Goal: Task Accomplishment & Management: Use online tool/utility

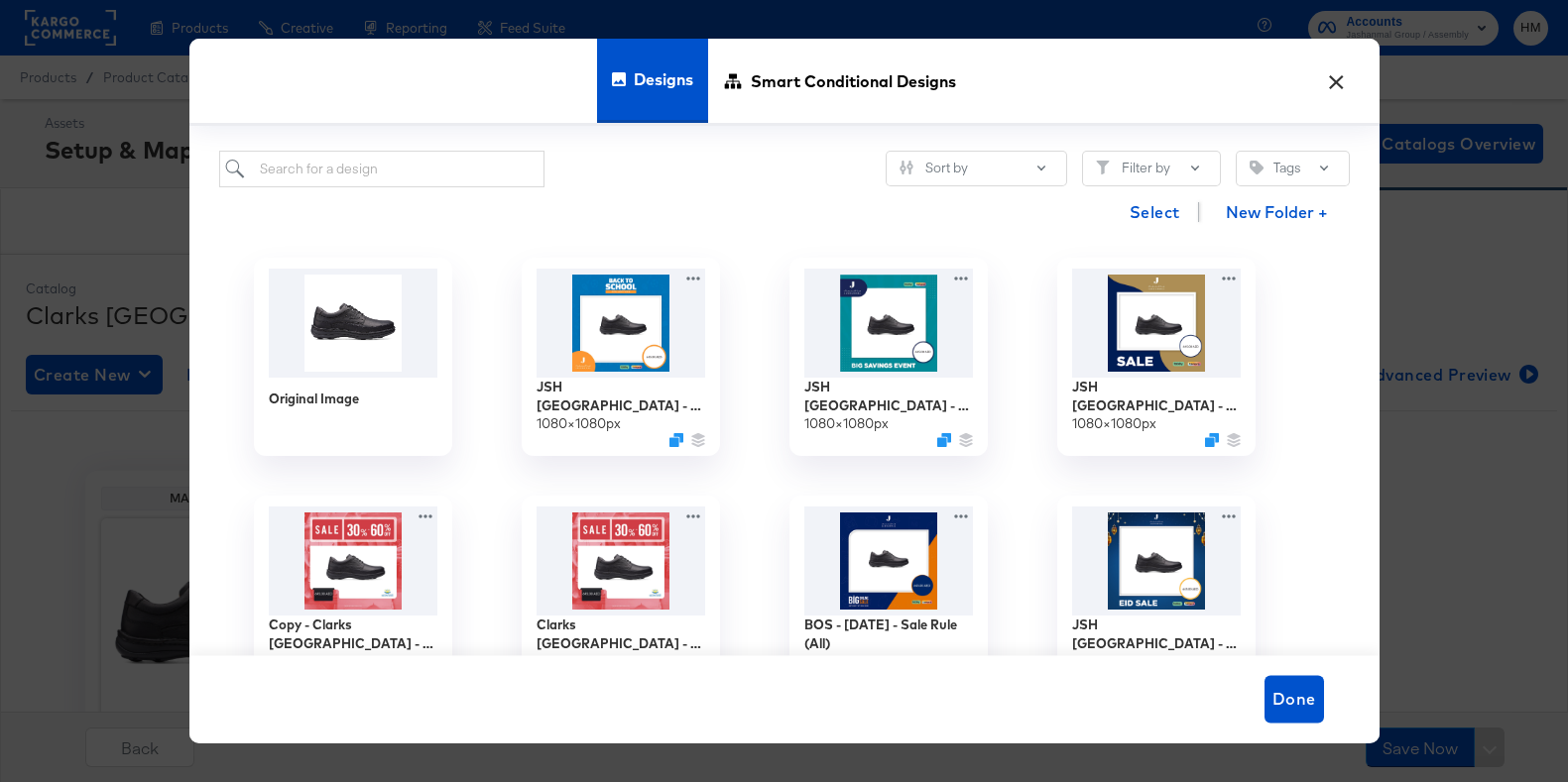
click at [139, 270] on div "× Designs Smart Conditional Designs Sort by Filter by Tags Select New Folder + …" at bounding box center [784, 391] width 1568 height 782
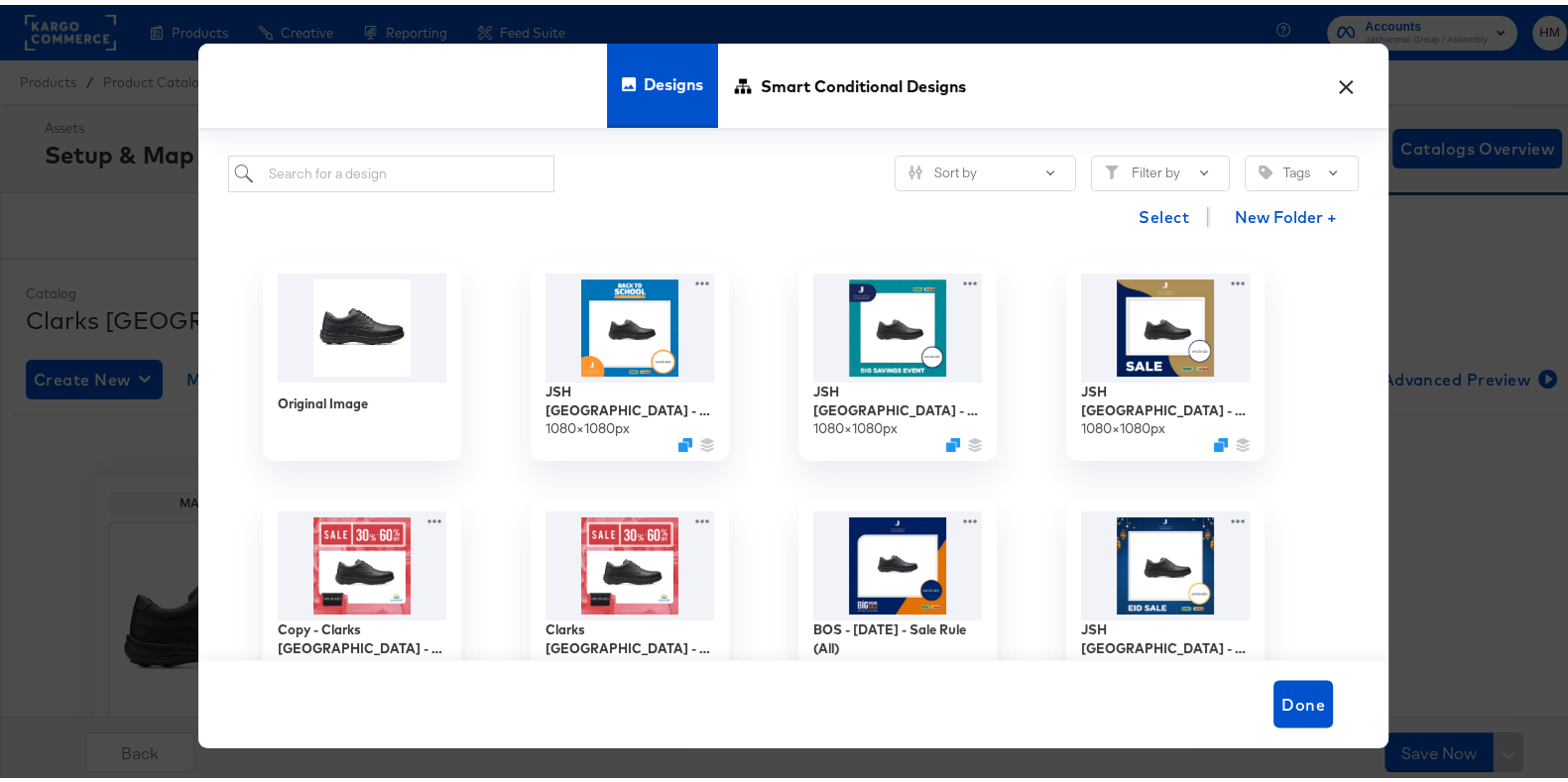
click at [1334, 72] on button "×" at bounding box center [1346, 76] width 36 height 36
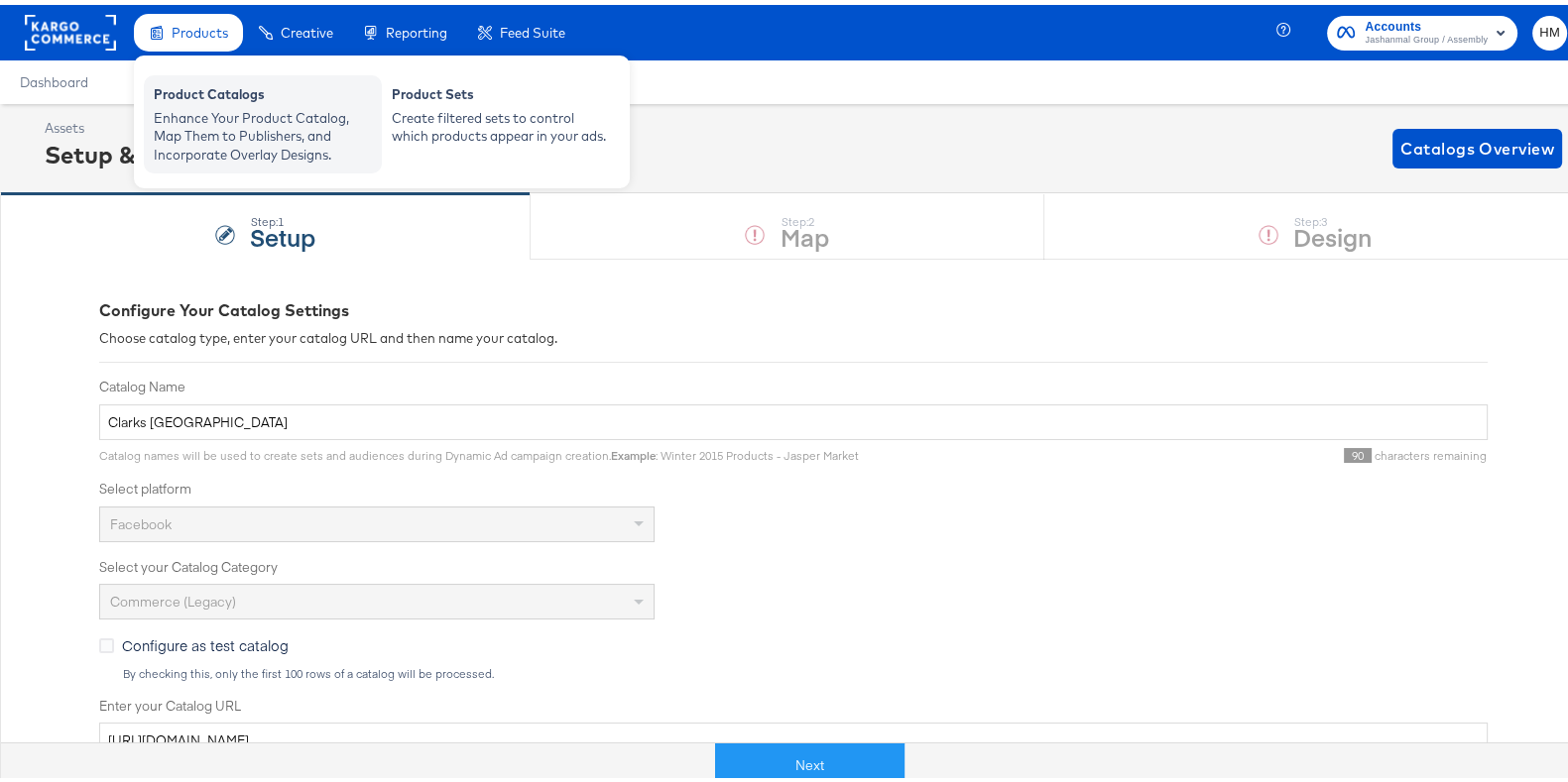
click at [227, 82] on div "Product Catalogs" at bounding box center [263, 92] width 218 height 24
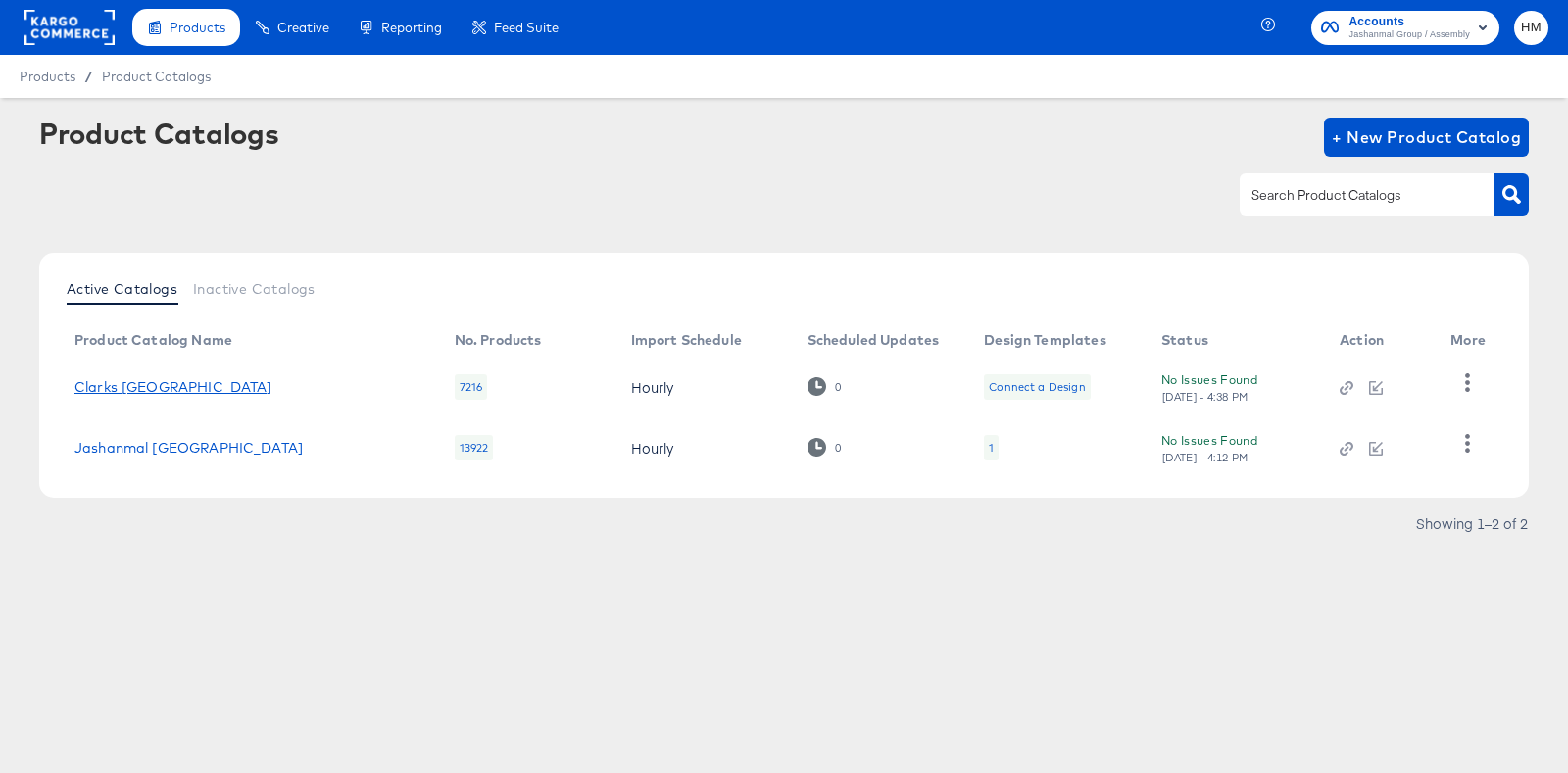
click at [130, 386] on link "Clarks [GEOGRAPHIC_DATA]" at bounding box center [173, 387] width 198 height 16
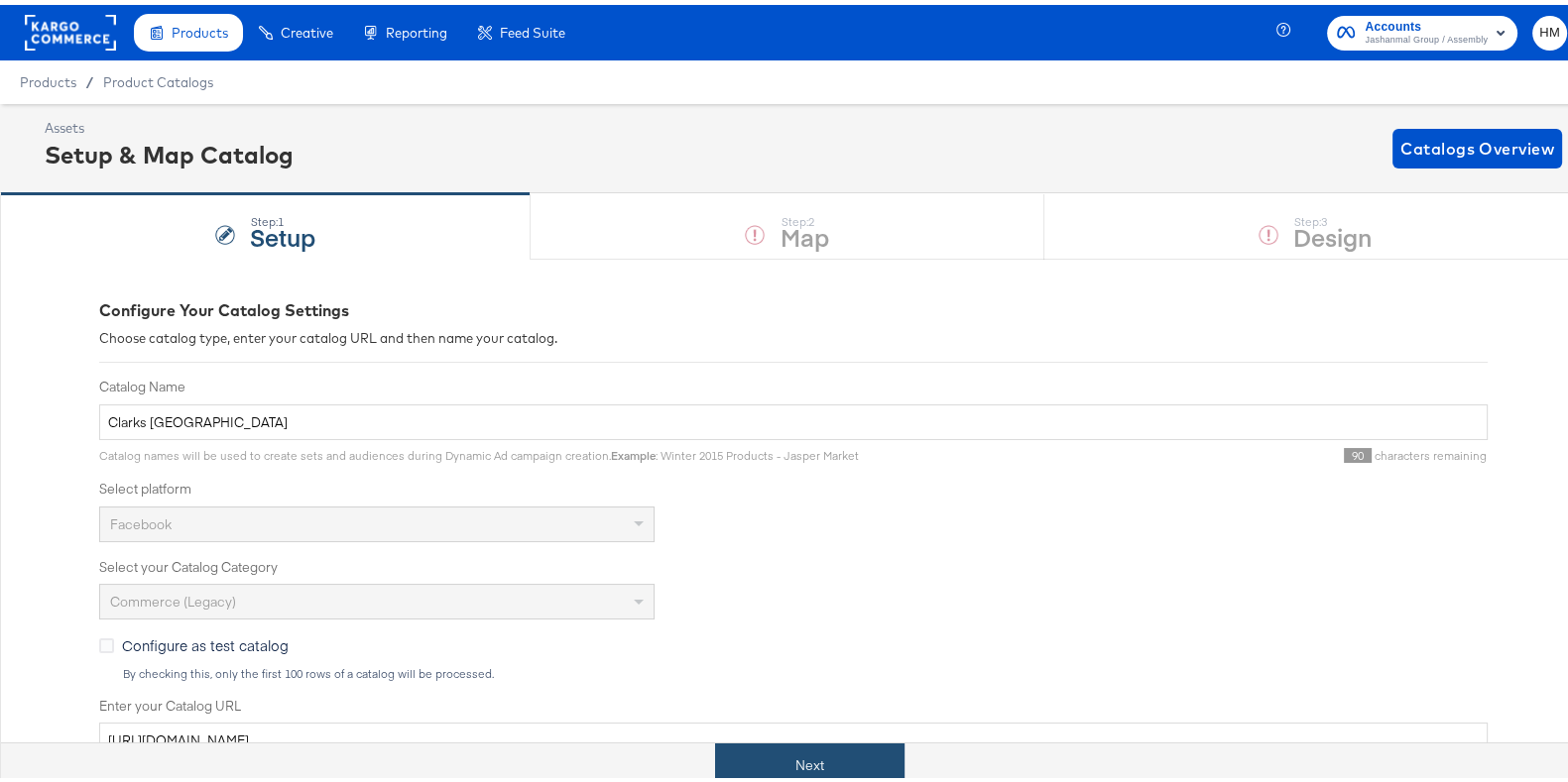
click at [823, 741] on button "Next" at bounding box center [809, 761] width 189 height 45
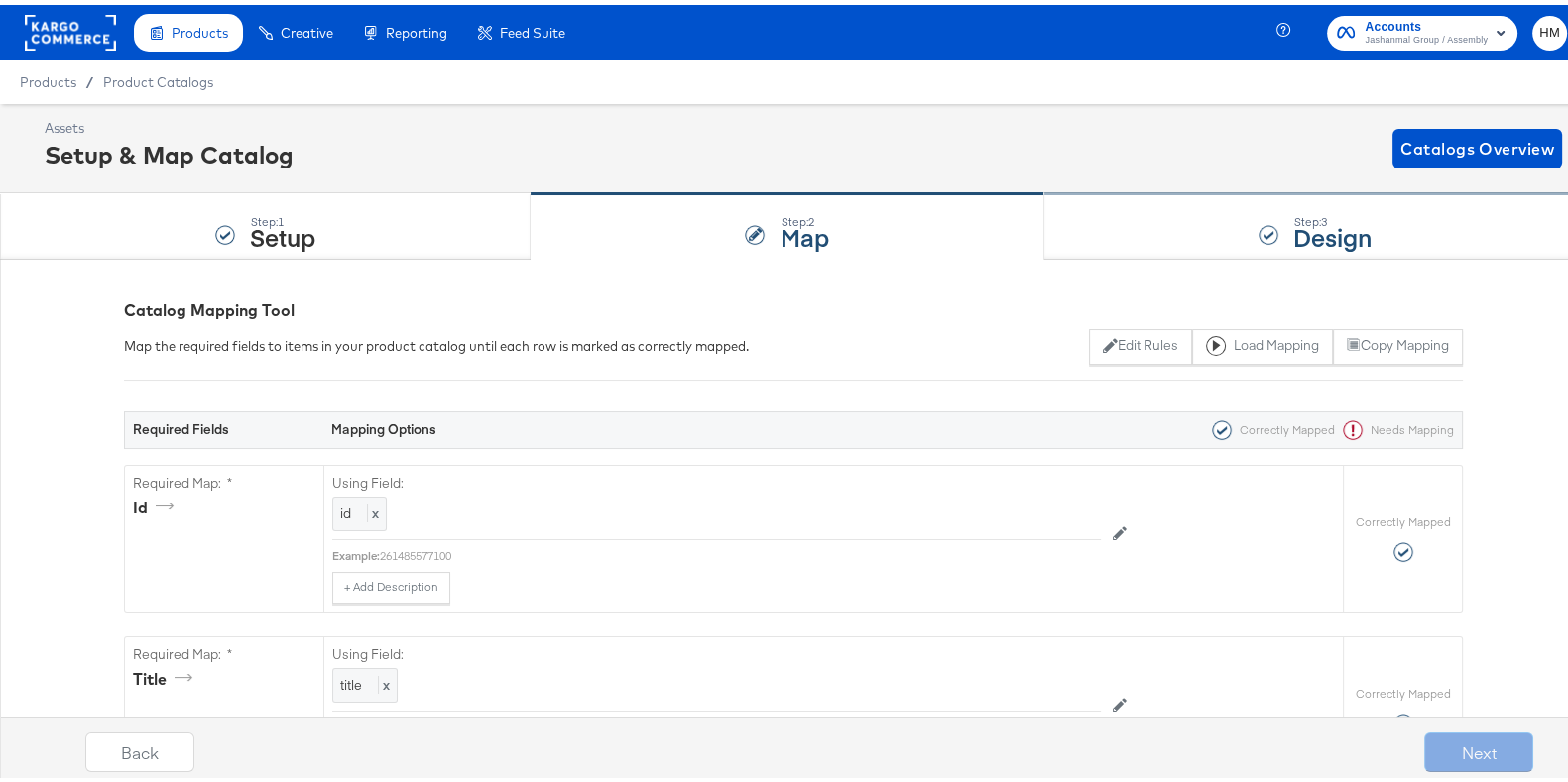
click at [1229, 218] on div "Step: 3 Design" at bounding box center [1315, 221] width 542 height 65
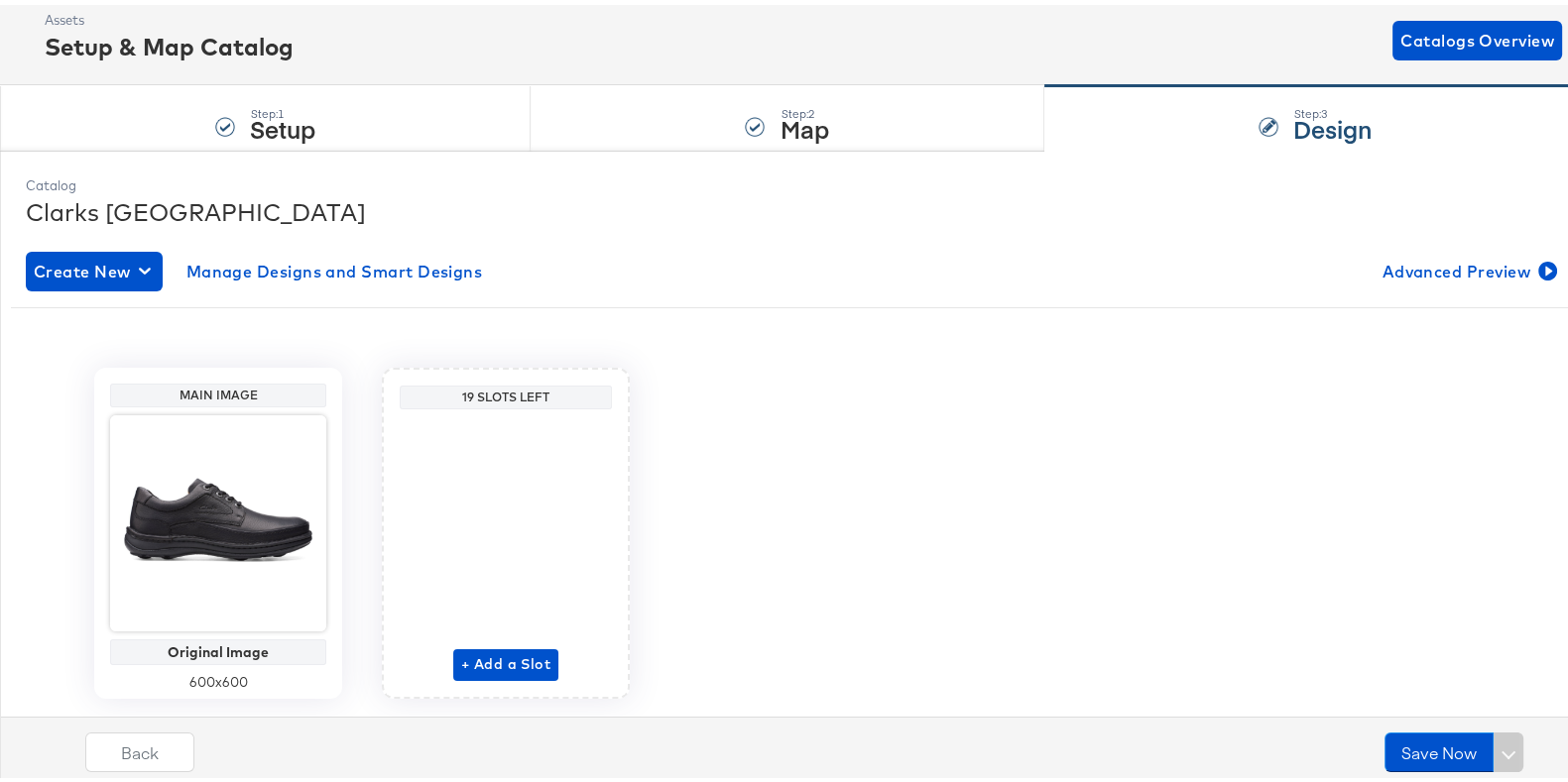
scroll to position [163, 0]
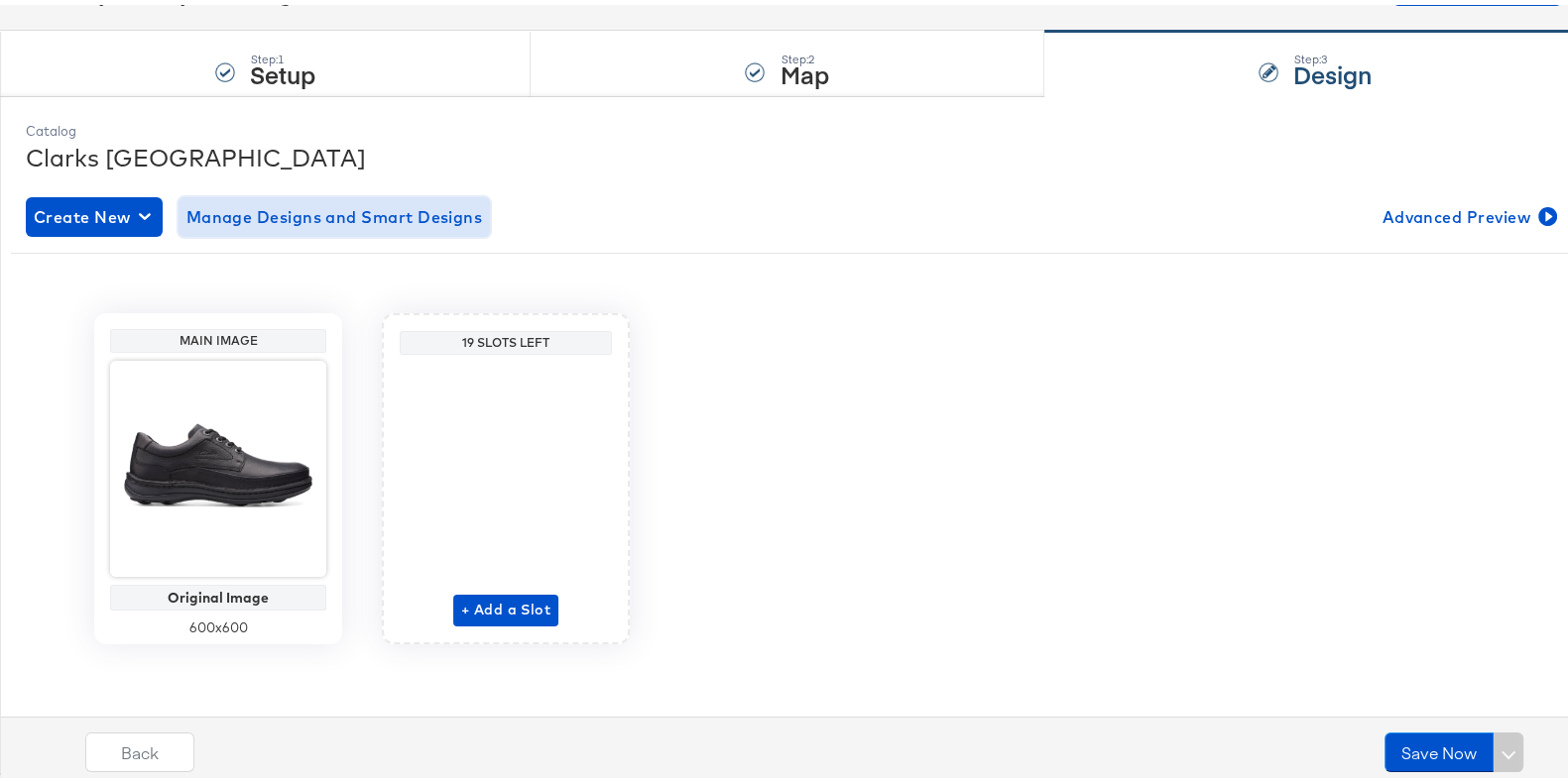
click at [385, 212] on span "Manage Designs and Smart Designs" at bounding box center [334, 212] width 296 height 28
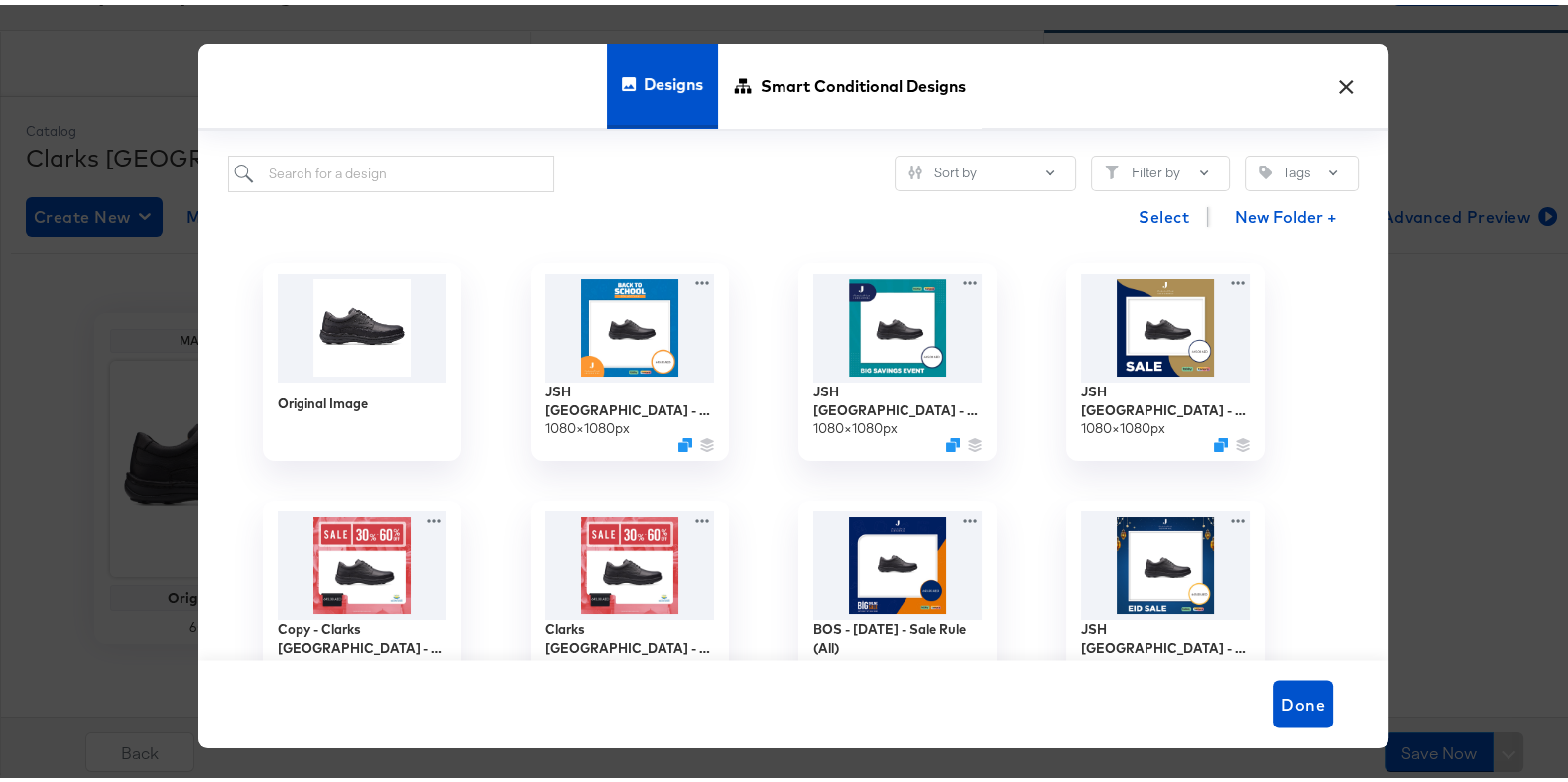
click at [0, 442] on div "× Designs Smart Conditional Designs Sort by Filter by Tags Select New Folder + …" at bounding box center [793, 391] width 1586 height 782
click at [1338, 73] on button "×" at bounding box center [1346, 76] width 36 height 36
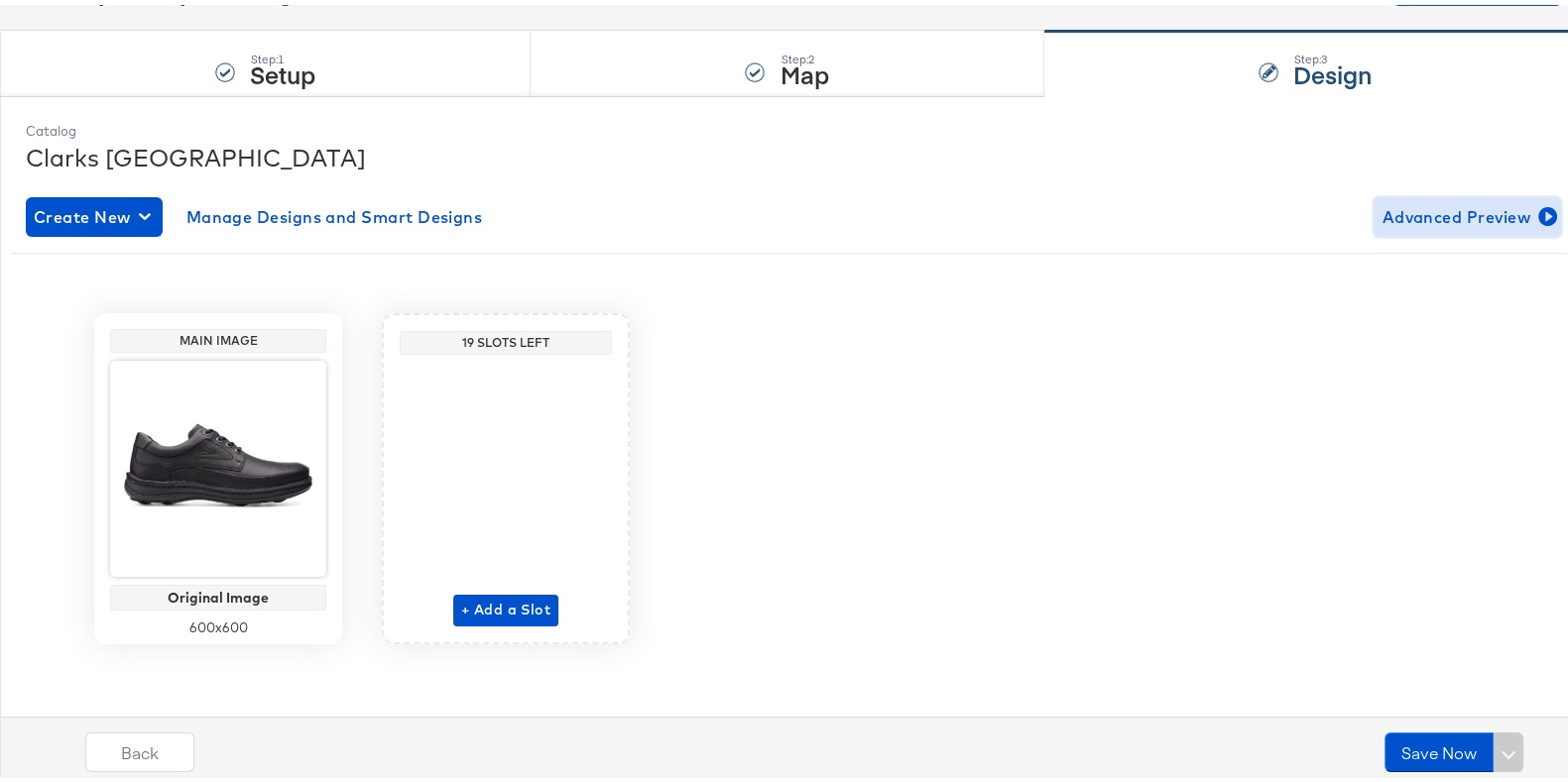
click at [1410, 207] on span "Advanced Preview" at bounding box center [1467, 212] width 172 height 28
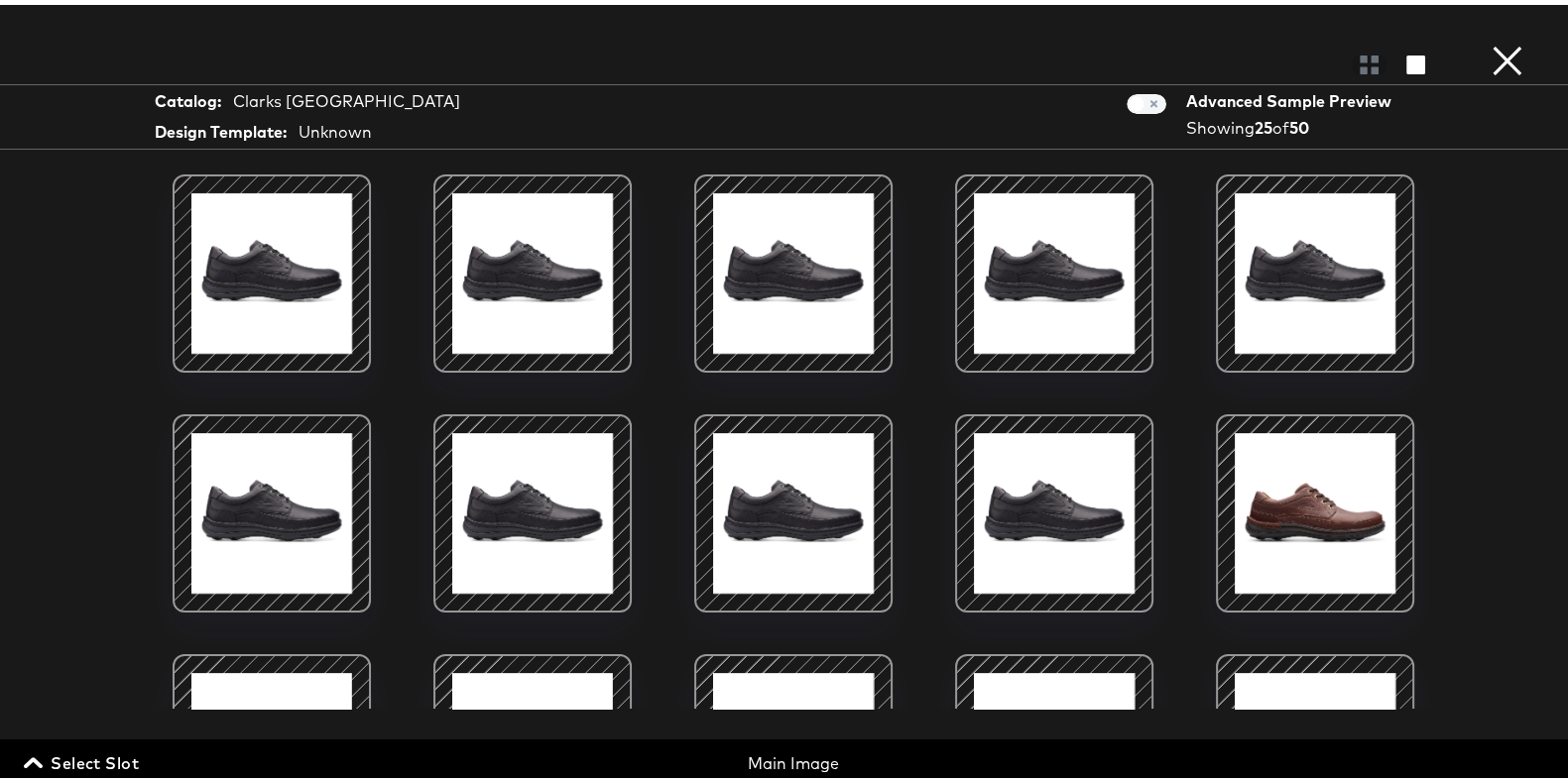
click at [1492, 40] on button "×" at bounding box center [1507, 20] width 40 height 40
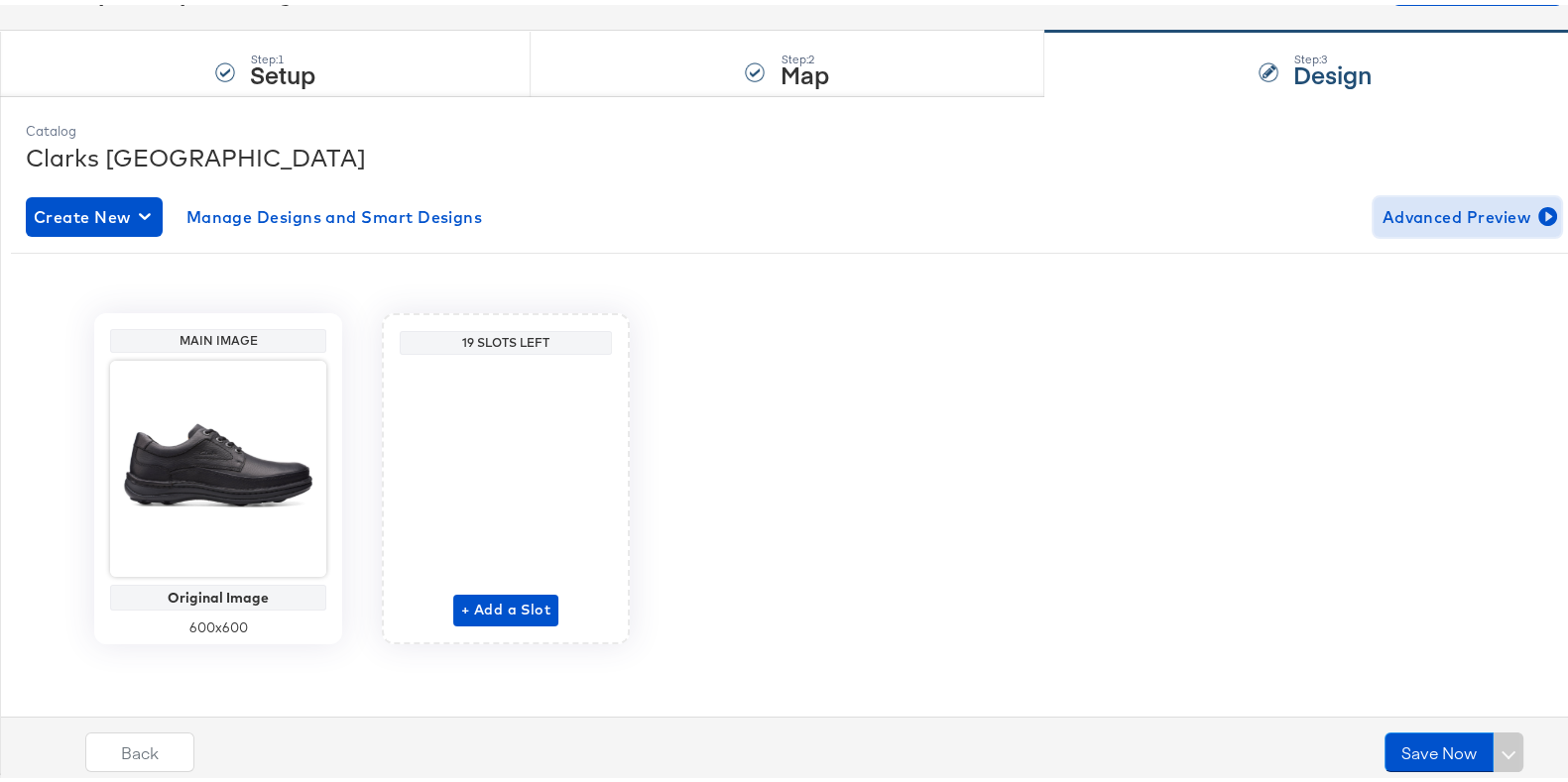
scroll to position [0, 0]
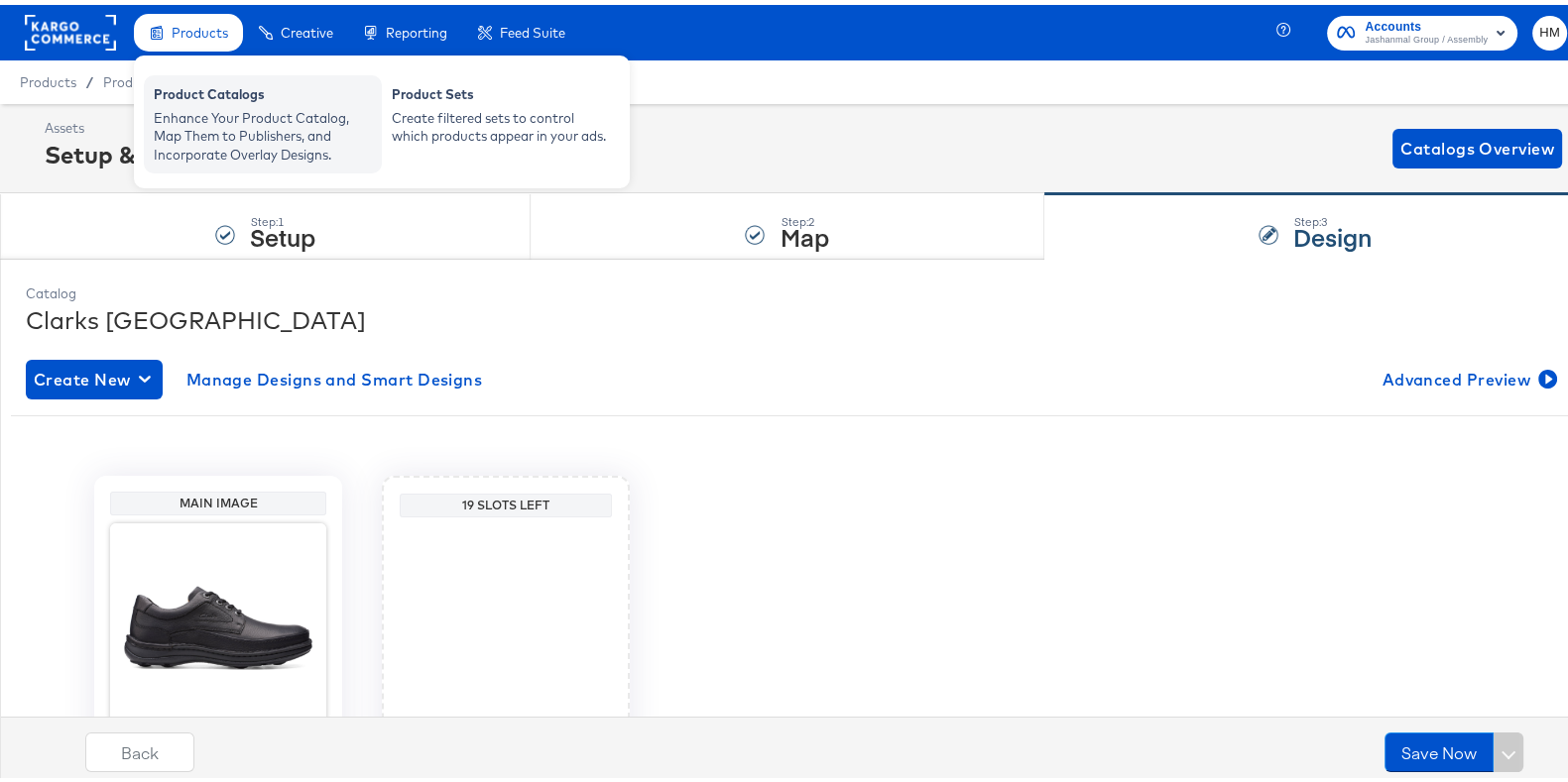
click at [219, 95] on div "Product Catalogs" at bounding box center [263, 92] width 218 height 24
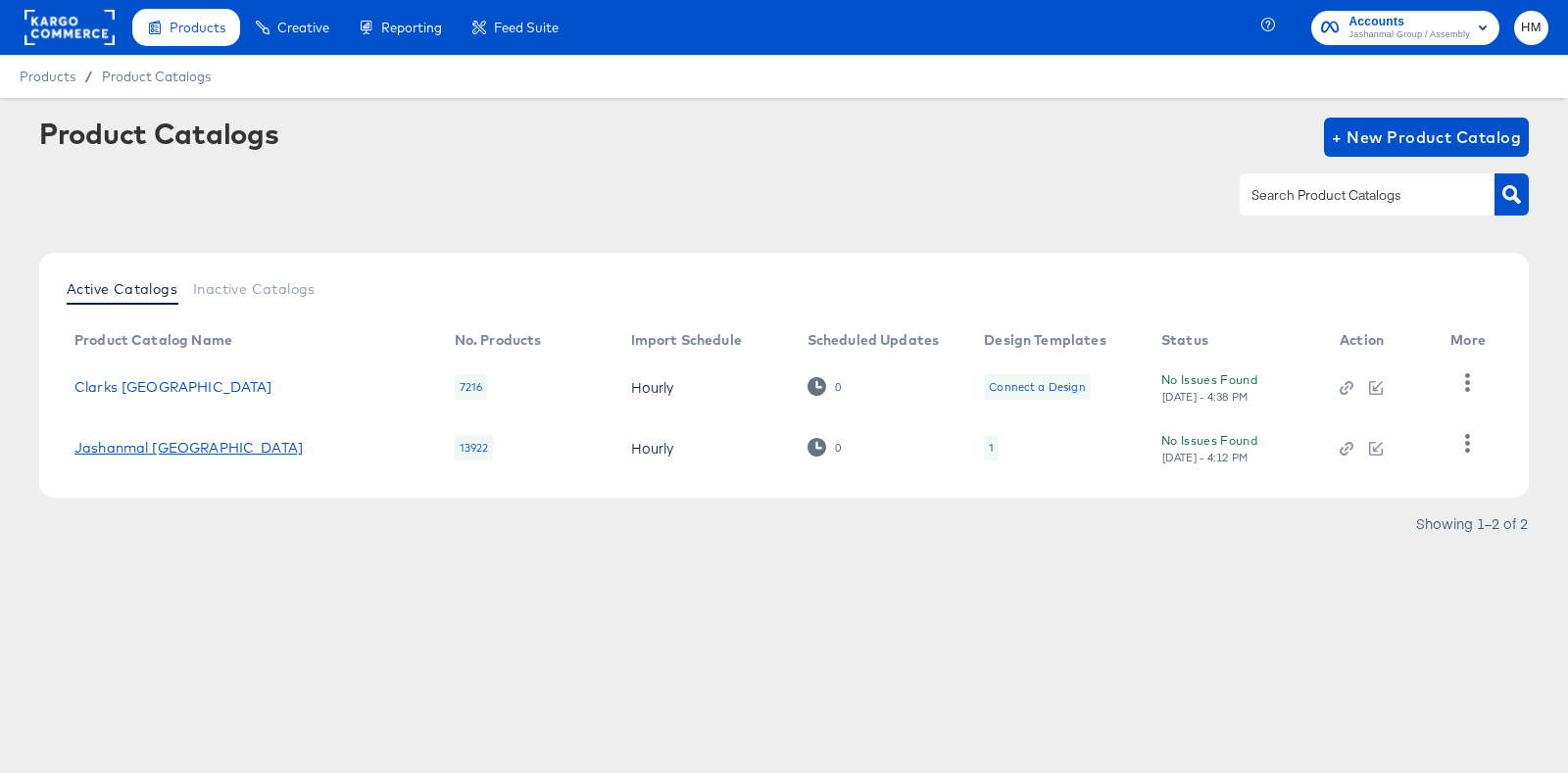
click at [141, 450] on link "Jashanmal UAE" at bounding box center [188, 448] width 228 height 16
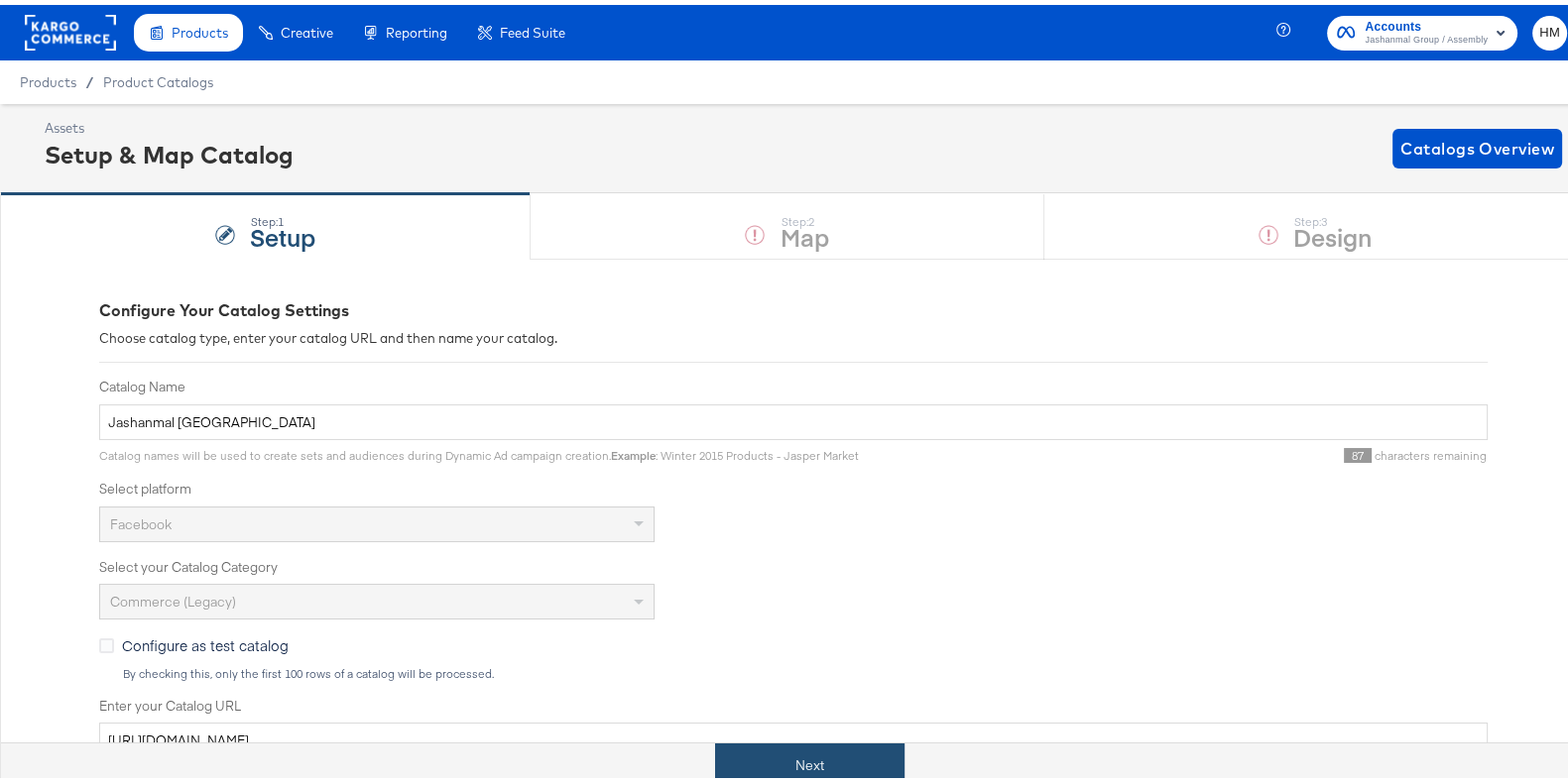
click at [823, 766] on button "Next" at bounding box center [809, 761] width 189 height 45
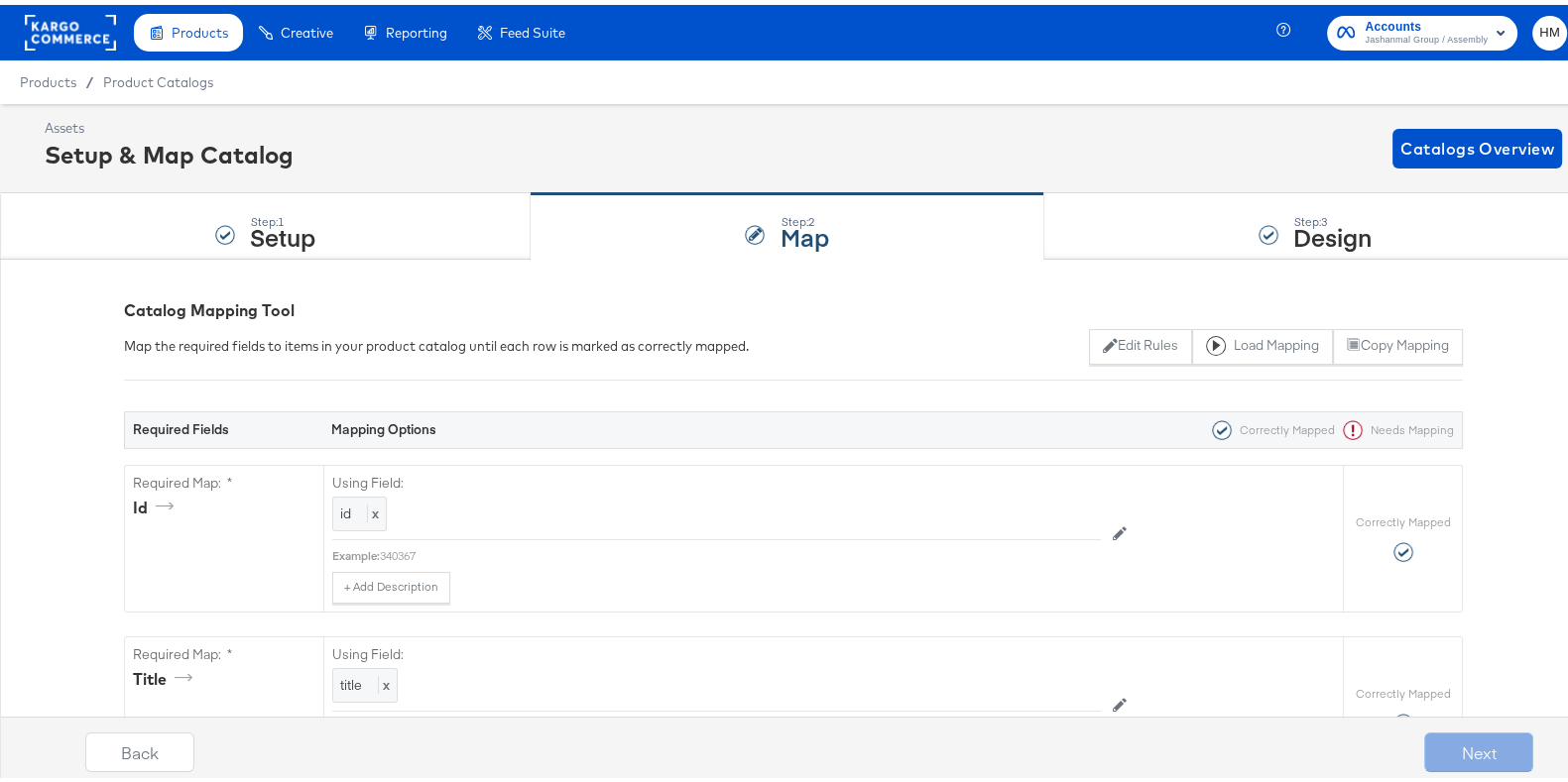
click at [1314, 222] on strong "Design" at bounding box center [1332, 231] width 78 height 33
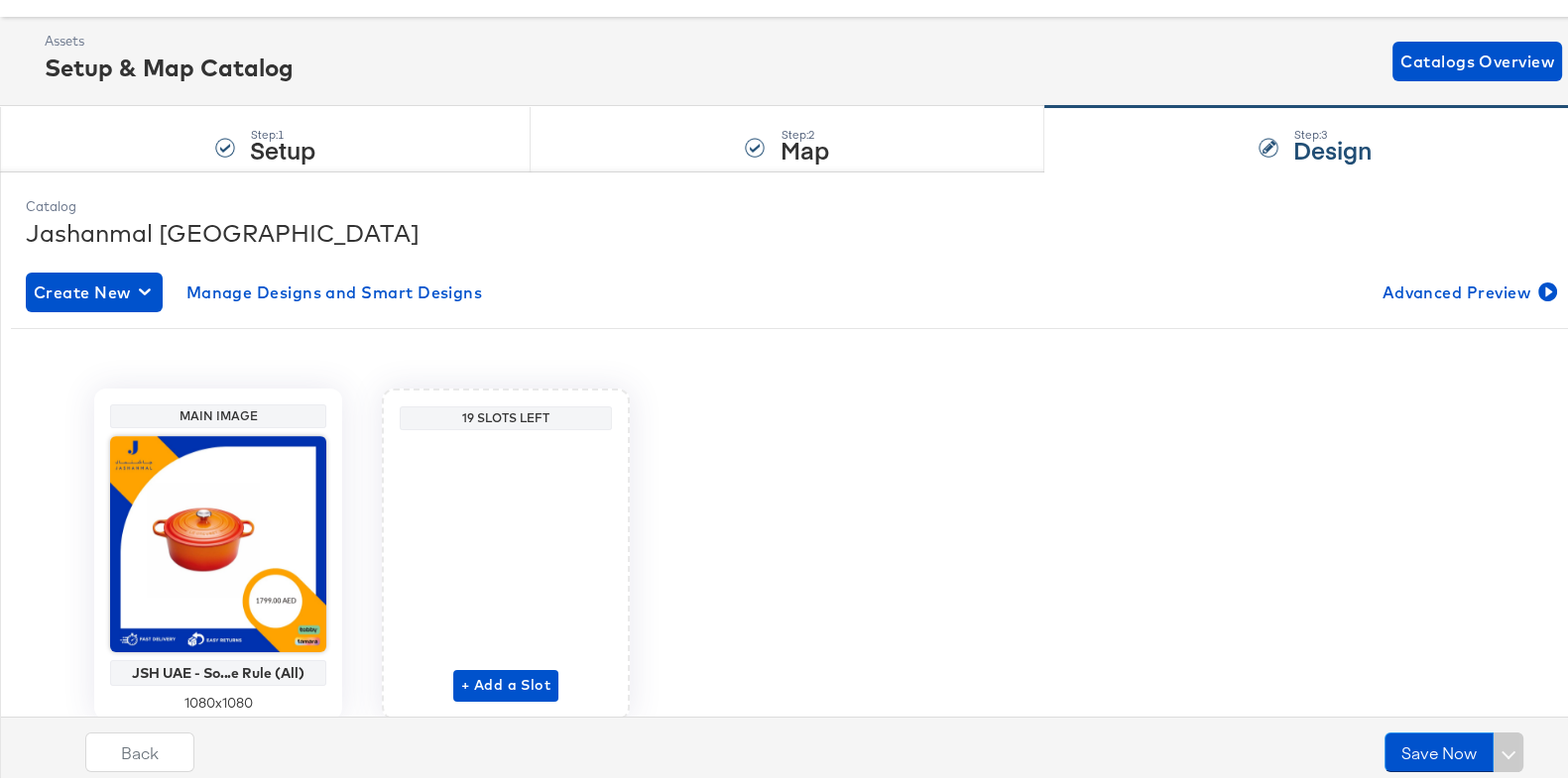
scroll to position [85, 0]
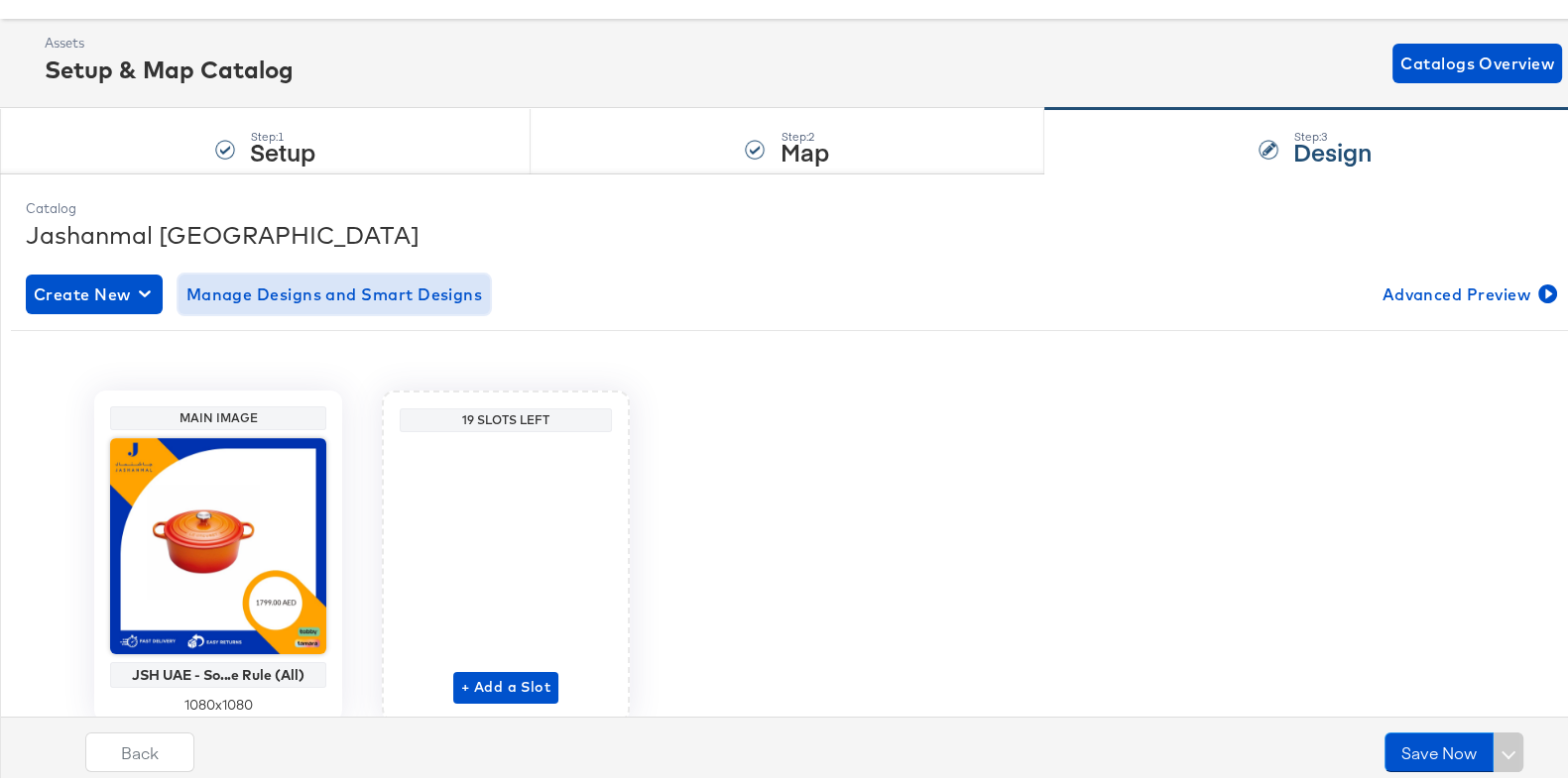
click at [461, 289] on span "Manage Designs and Smart Designs" at bounding box center [334, 290] width 296 height 28
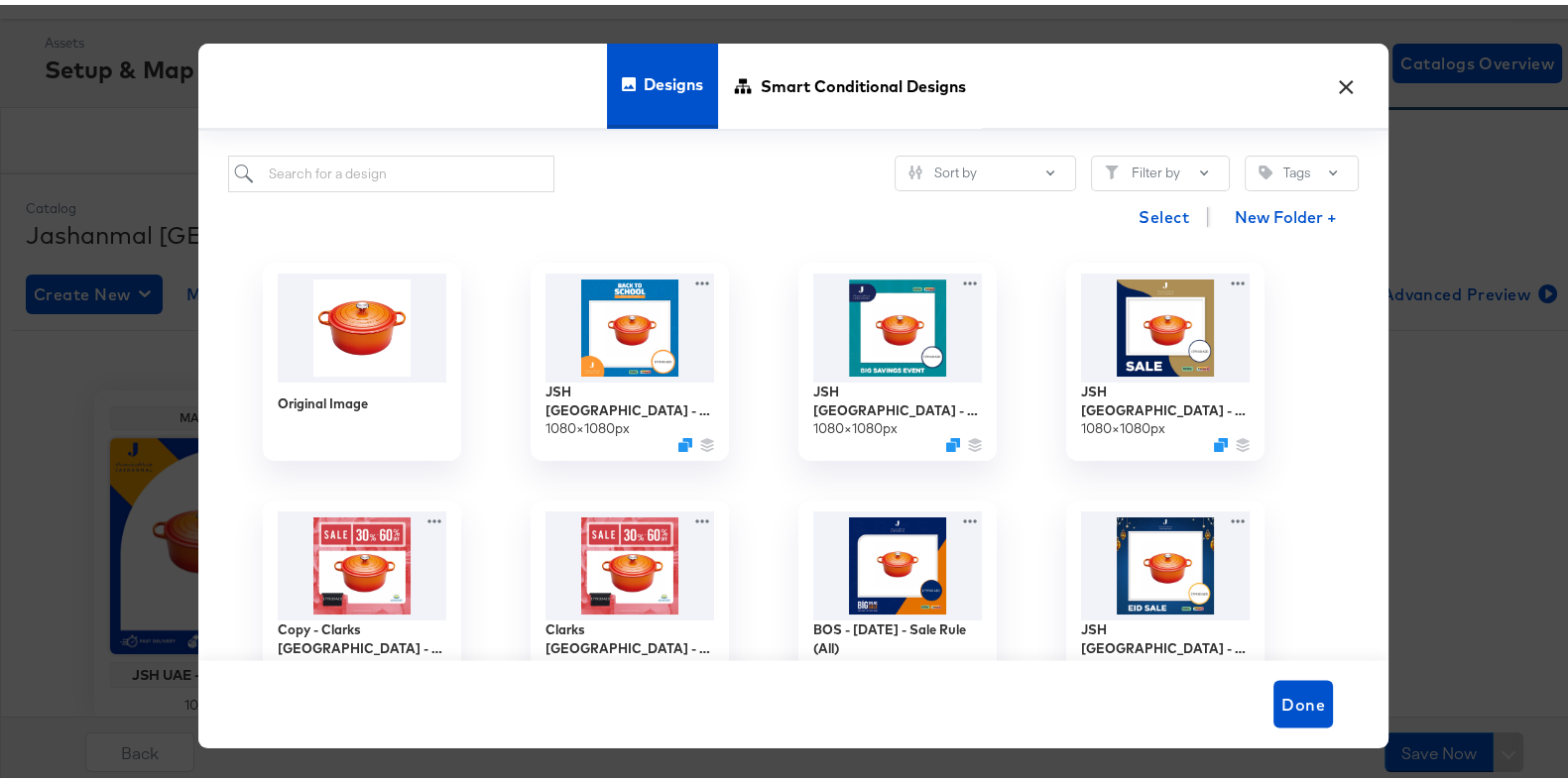
click at [0, 297] on div "× Designs Smart Conditional Designs Sort by Filter by Tags Select New Folder + …" at bounding box center [793, 391] width 1586 height 782
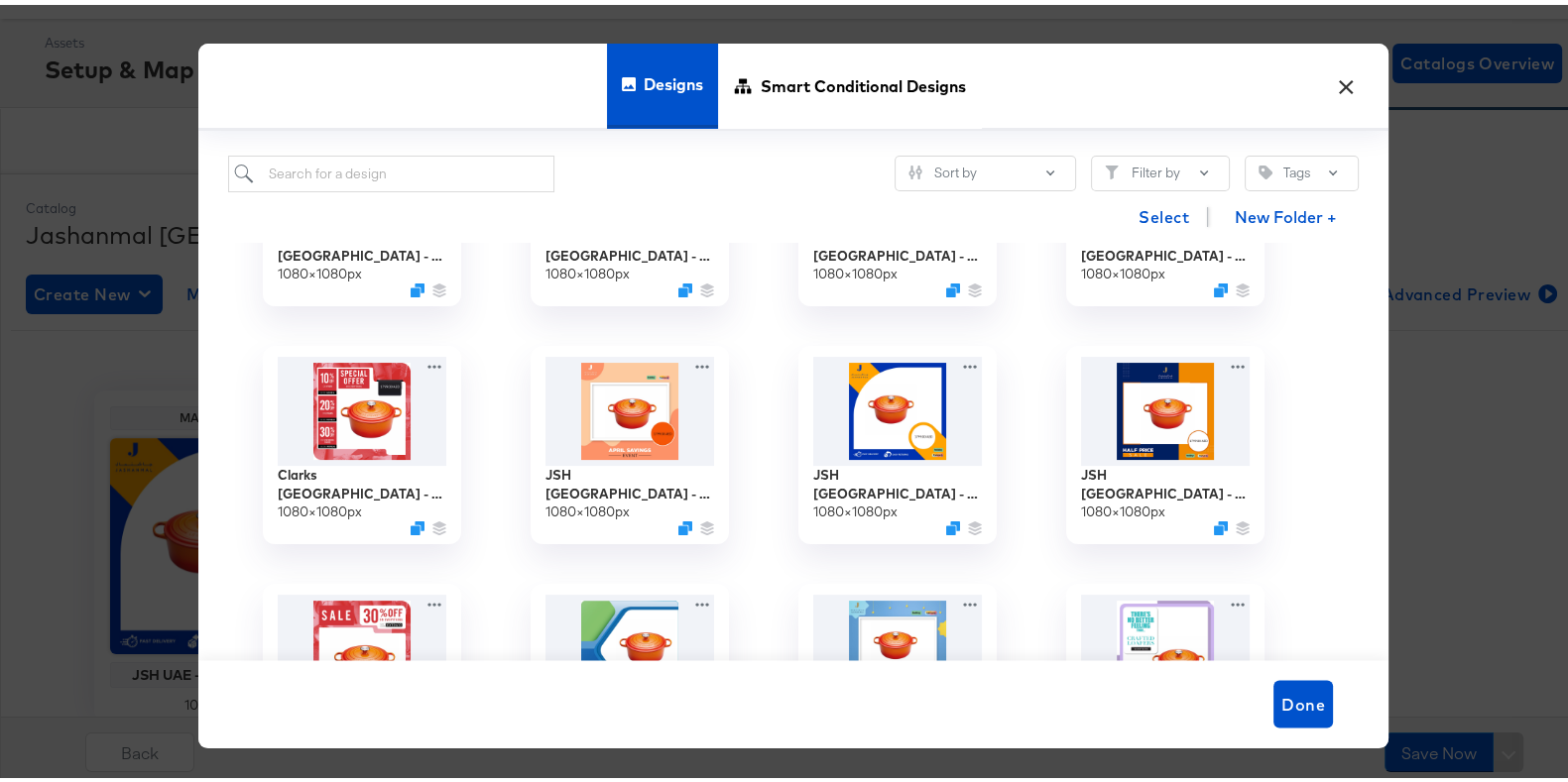
scroll to position [634, 0]
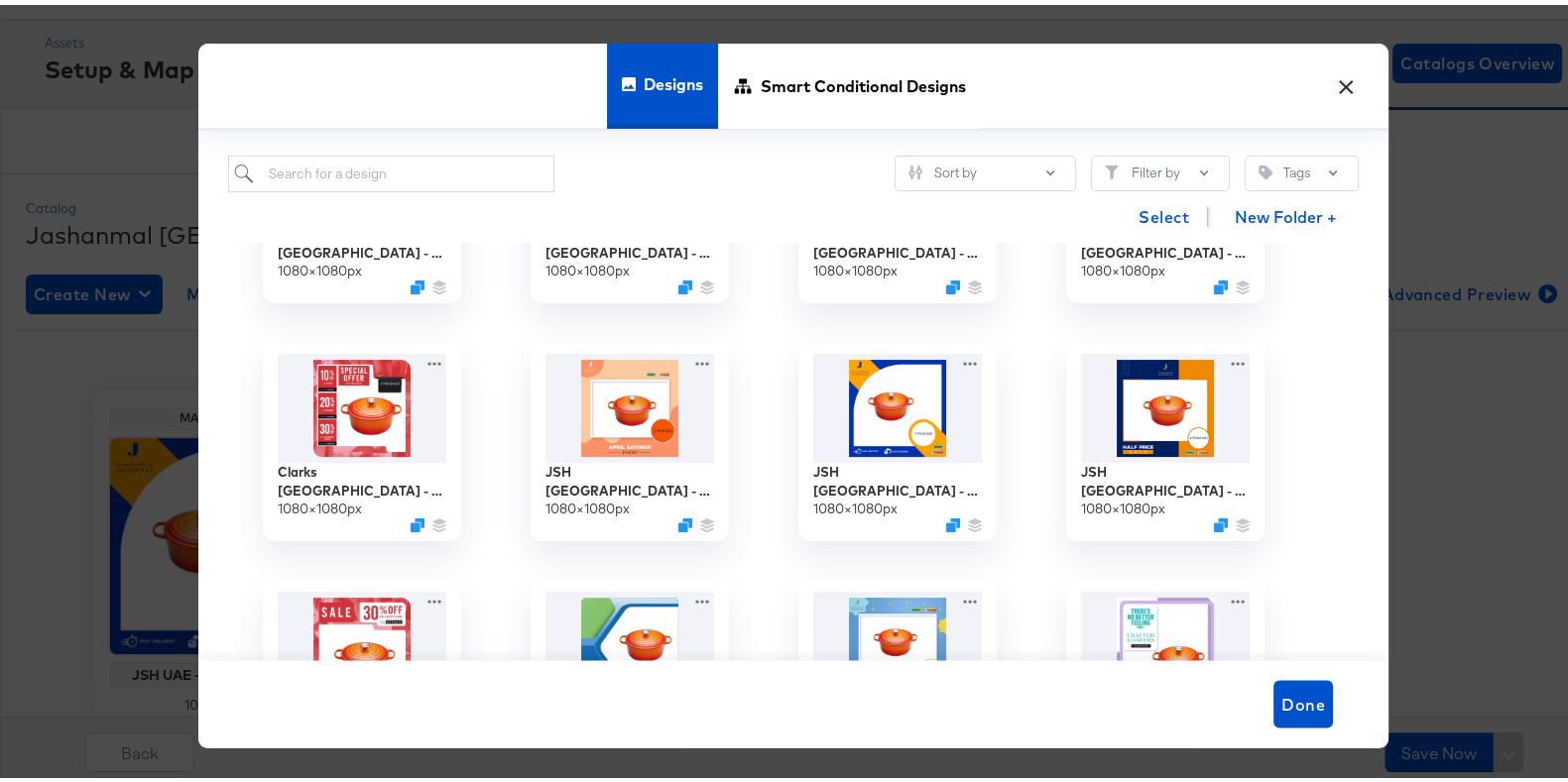
click at [0, 484] on div "× Designs Smart Conditional Designs Sort by Filter by Tags Select New Folder + …" at bounding box center [793, 391] width 1586 height 782
click at [1335, 75] on button "×" at bounding box center [1346, 76] width 36 height 36
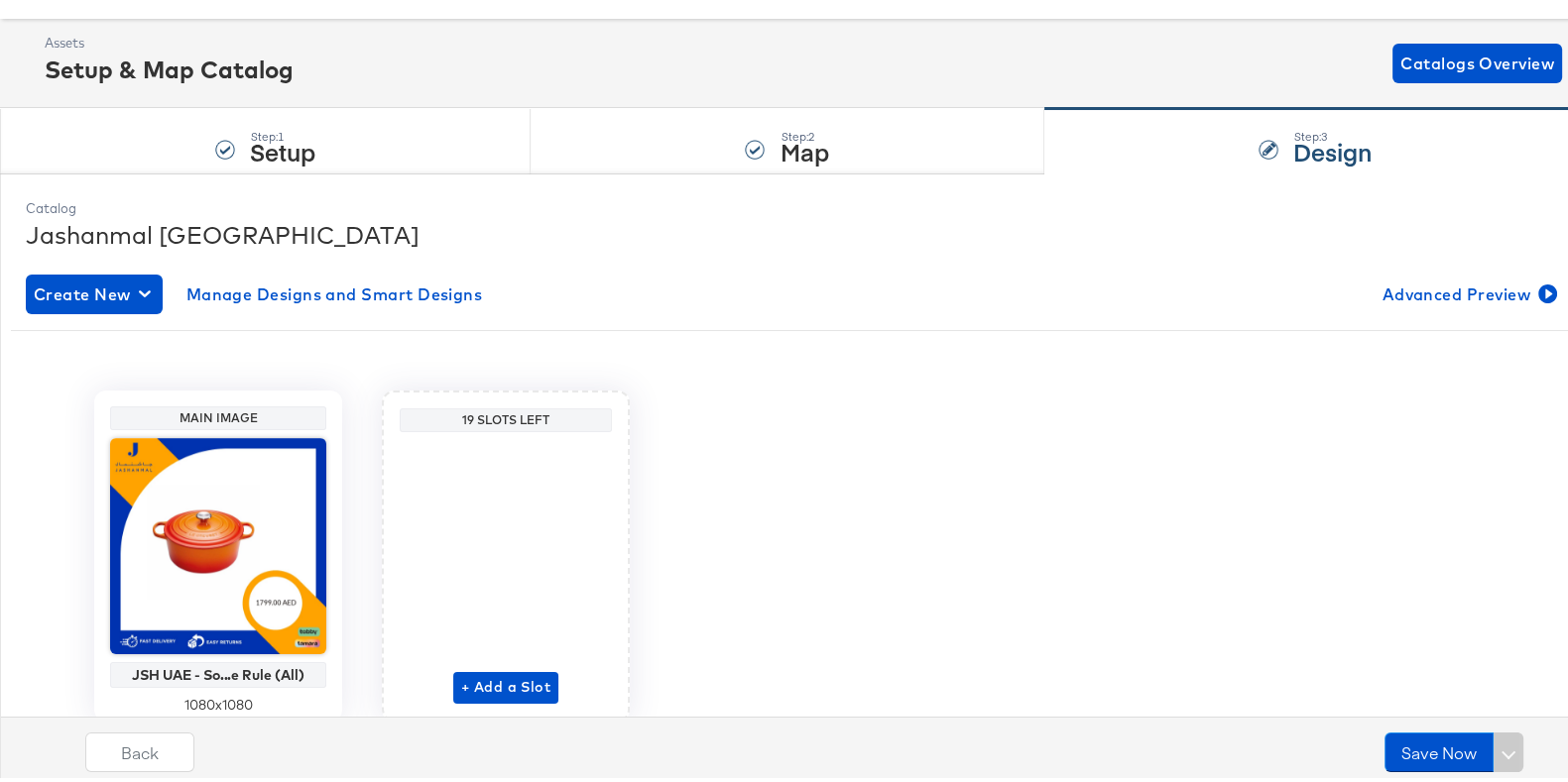
click at [525, 499] on div "+ Add a Slot" at bounding box center [505, 567] width 105 height 264
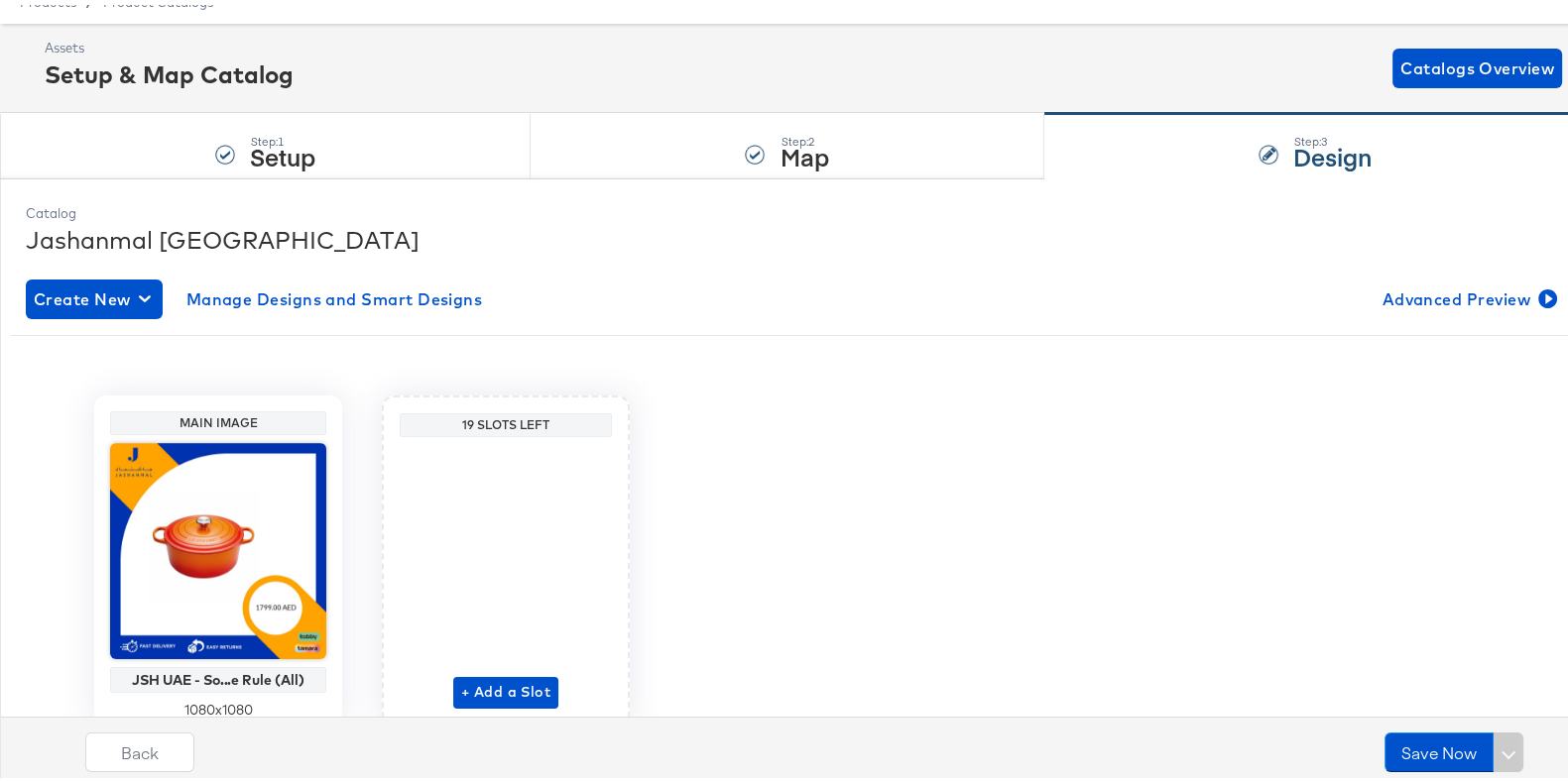
scroll to position [78, 0]
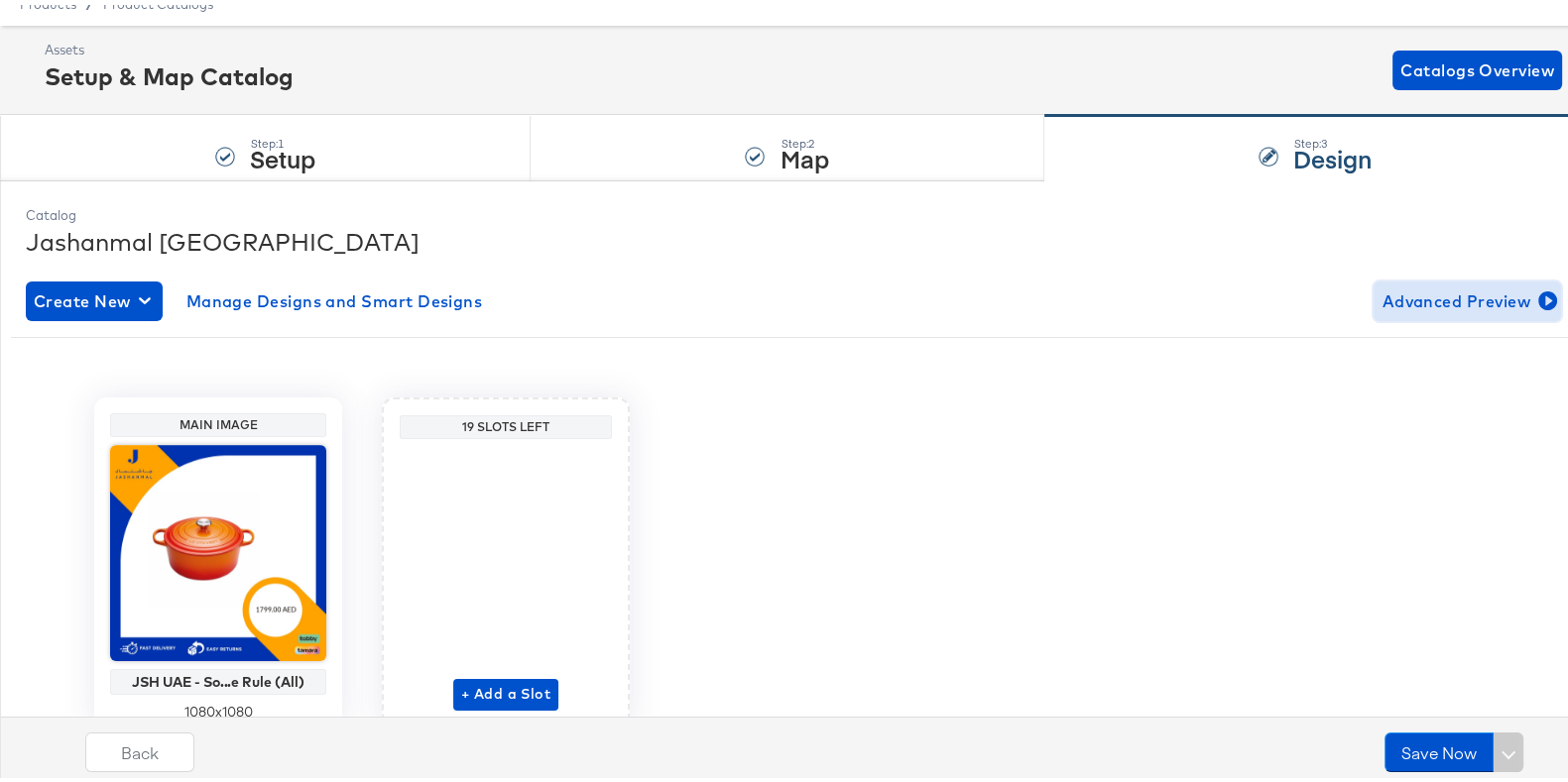
click at [1538, 300] on icon "button" at bounding box center [1547, 296] width 19 height 19
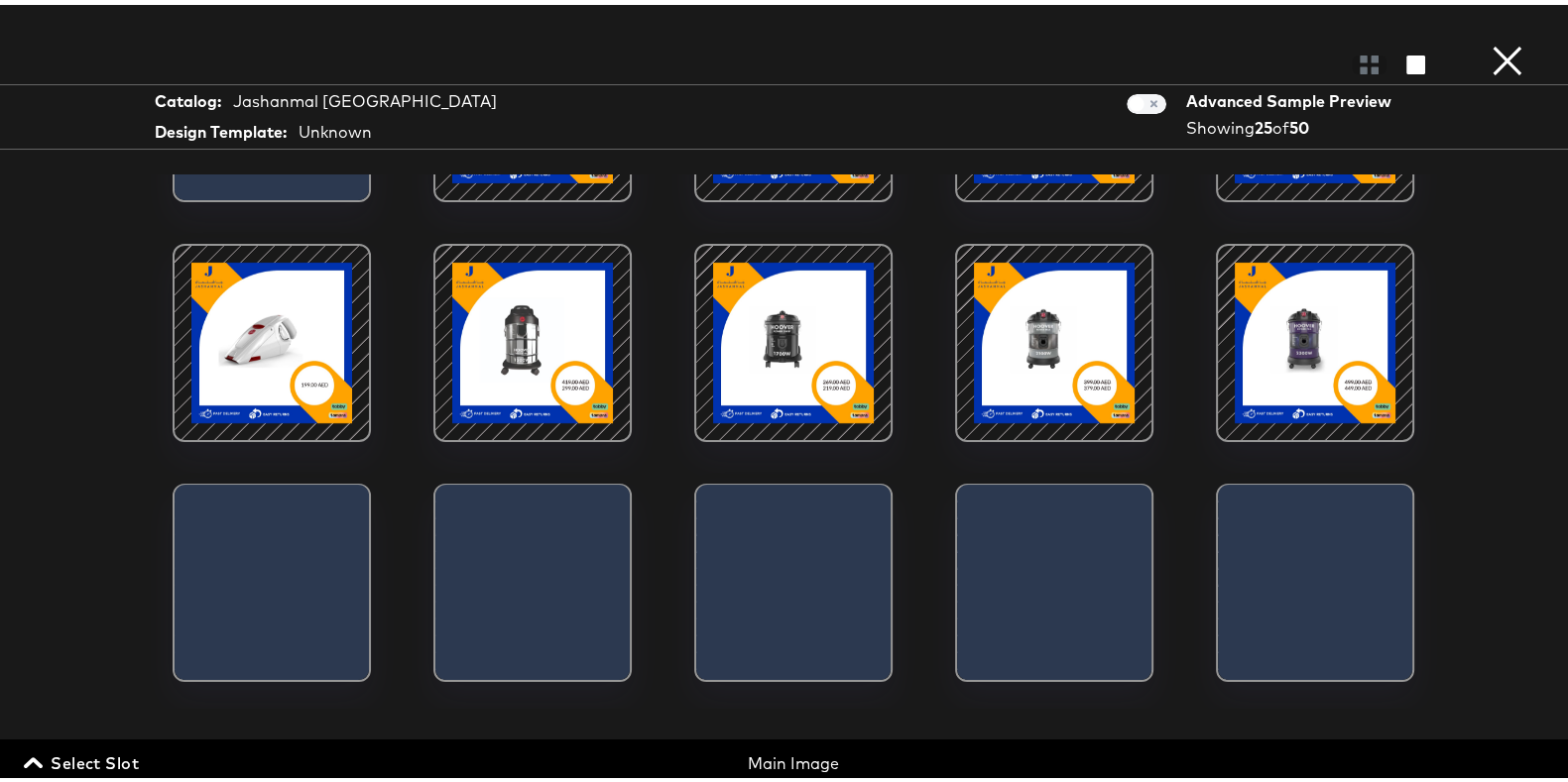
scroll to position [408, 0]
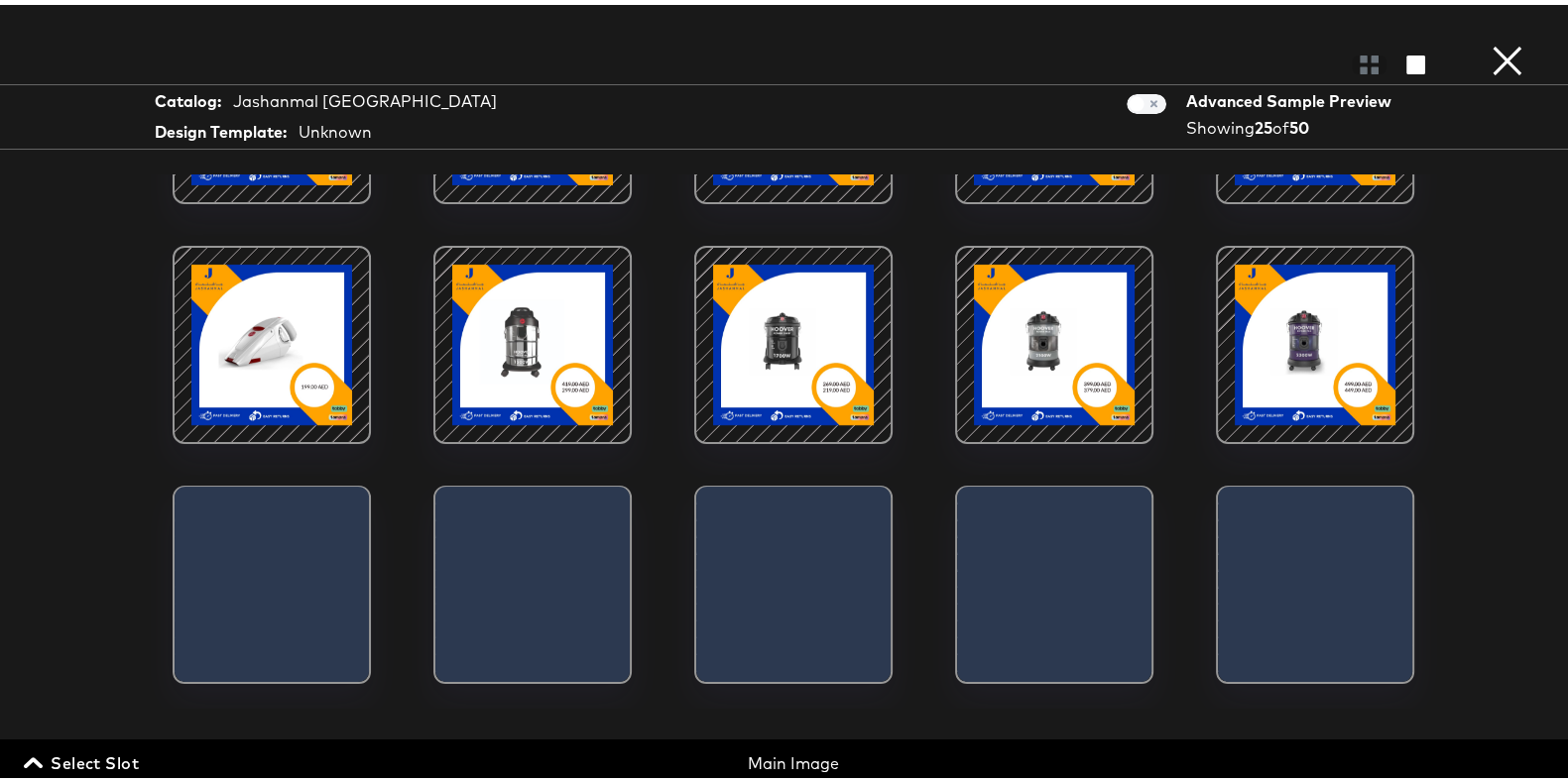
click at [1492, 40] on button "×" at bounding box center [1507, 20] width 40 height 40
